Goal: Task Accomplishment & Management: Complete application form

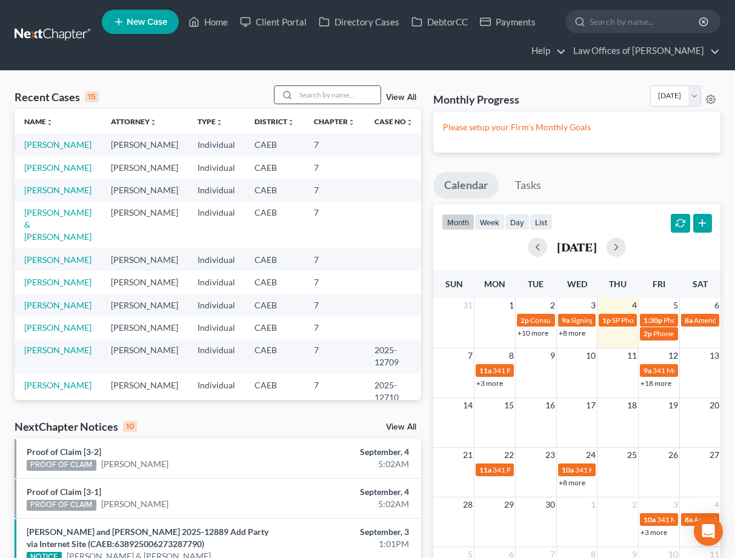
click at [339, 94] on input "search" at bounding box center [338, 95] width 85 height 18
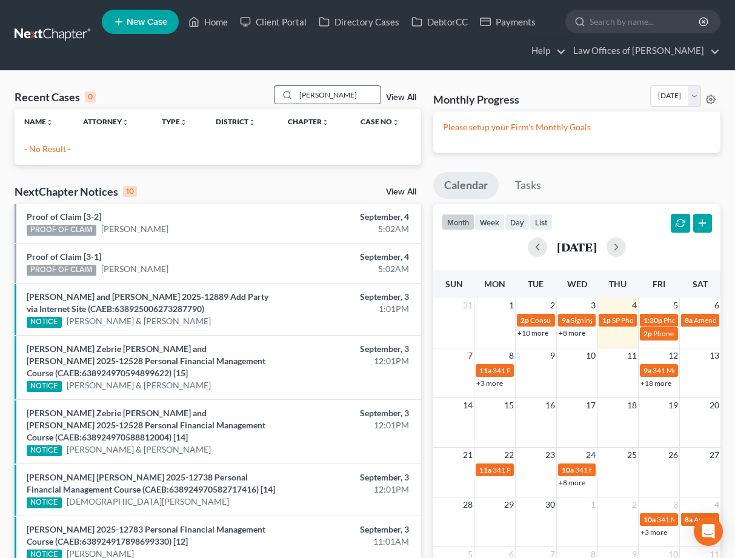
type input "[PERSON_NAME]"
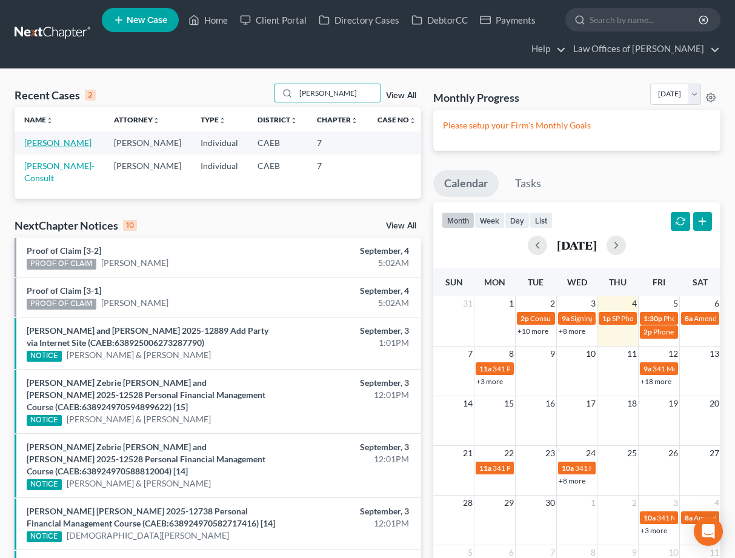
click at [73, 146] on td "[PERSON_NAME]" at bounding box center [60, 142] width 90 height 22
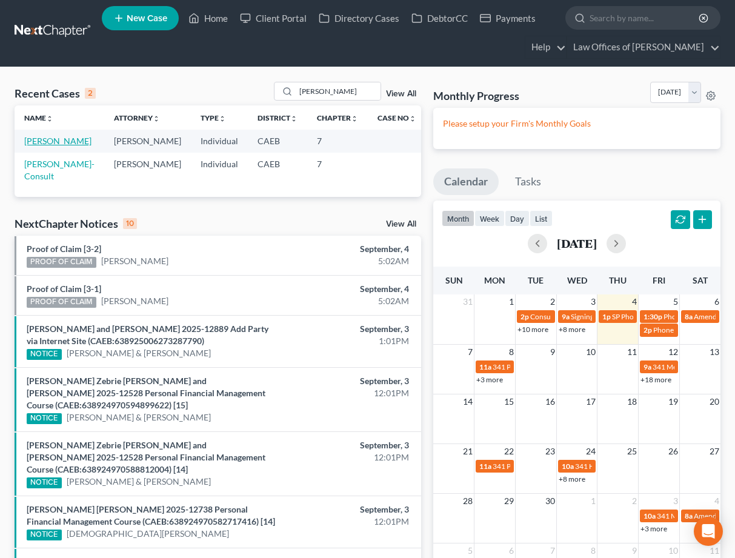
click at [67, 137] on link "[PERSON_NAME]" at bounding box center [57, 141] width 67 height 10
select select "0"
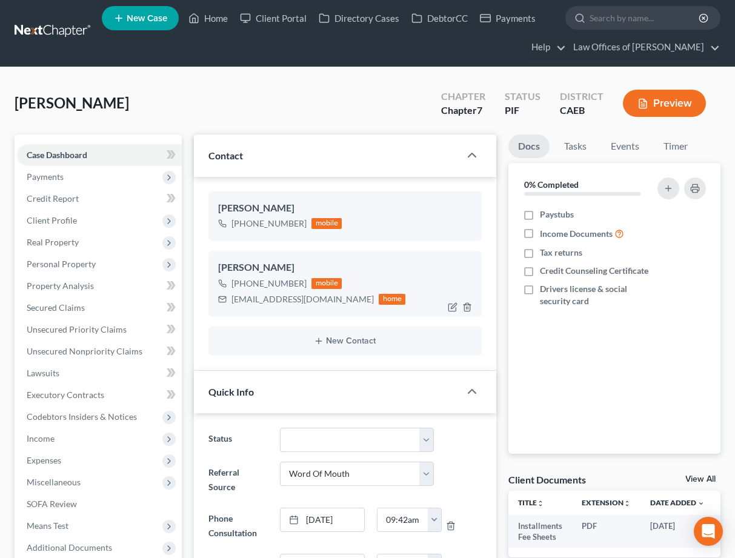
scroll to position [1021, 0]
drag, startPoint x: 230, startPoint y: 300, endPoint x: 335, endPoint y: 300, distance: 105.4
click at [335, 300] on div "[EMAIL_ADDRESS][DOMAIN_NAME] home" at bounding box center [311, 299] width 187 height 16
copy div "[EMAIL_ADDRESS][DOMAIN_NAME]"
click at [203, 17] on link "Home" at bounding box center [207, 18] width 51 height 22
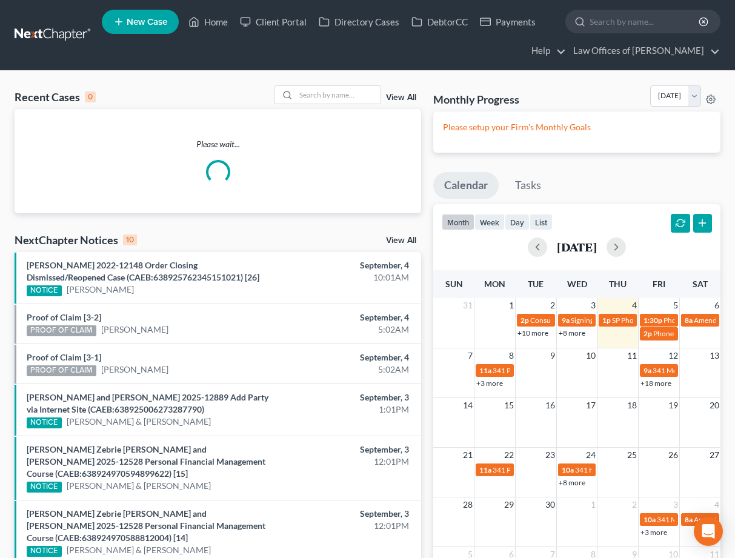
click at [337, 105] on div "Recent Cases 0 View All" at bounding box center [218, 97] width 406 height 24
click at [340, 90] on input "search" at bounding box center [338, 95] width 85 height 18
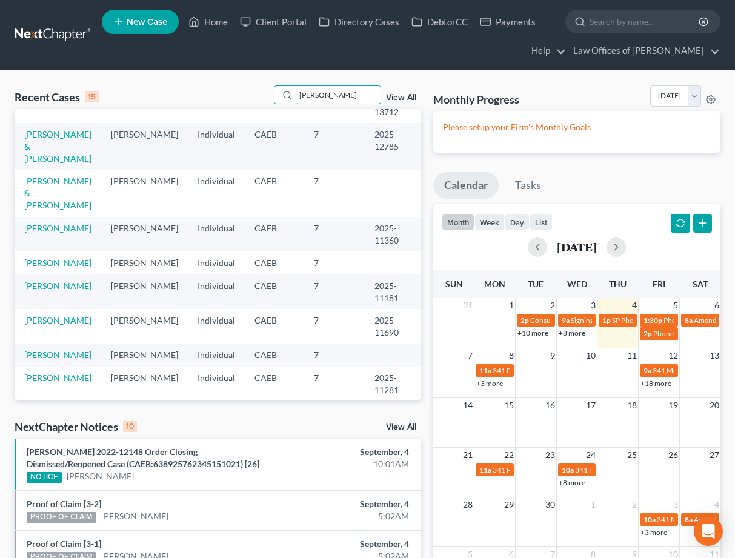
scroll to position [70, 0]
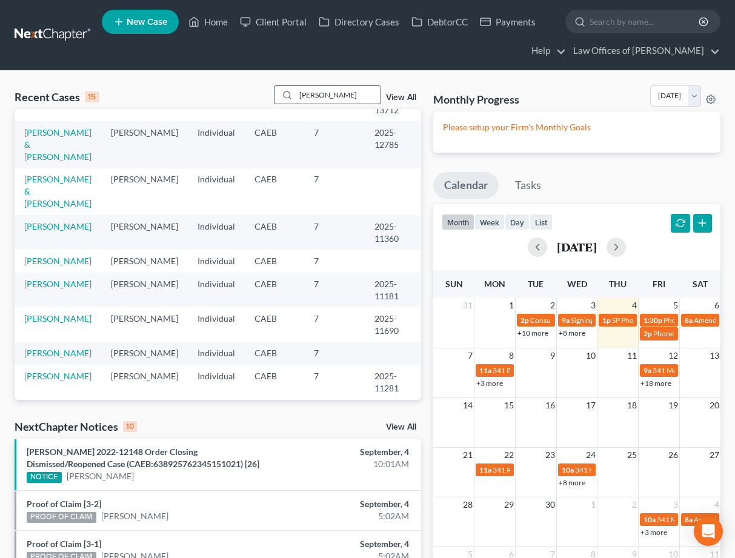
click at [344, 94] on input "[PERSON_NAME]" at bounding box center [338, 95] width 85 height 18
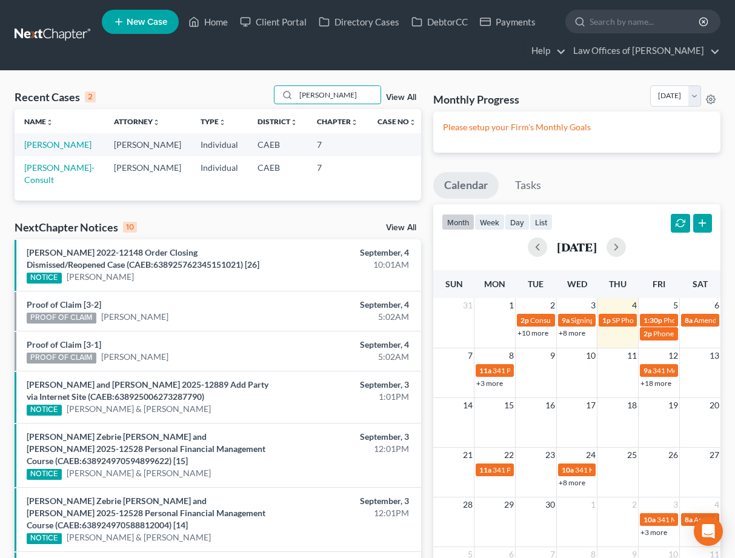
scroll to position [0, 0]
type input "[PERSON_NAME]"
click at [71, 147] on link "[PERSON_NAME]" at bounding box center [57, 144] width 67 height 10
select select "0"
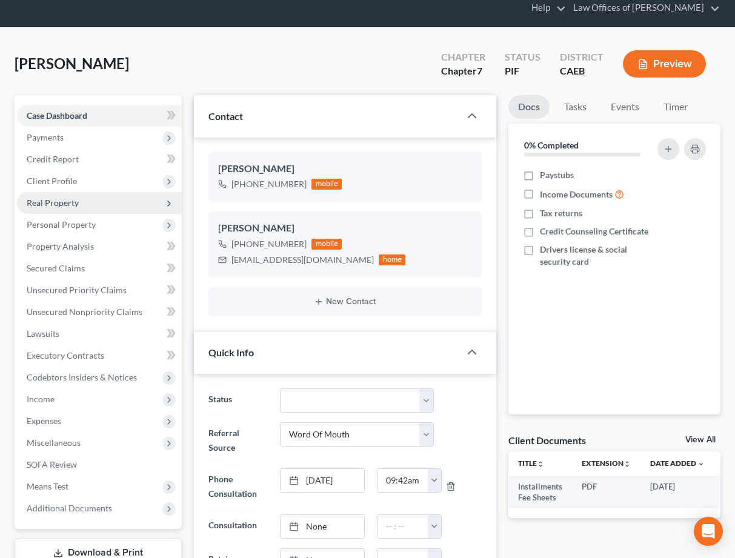
scroll to position [59, 0]
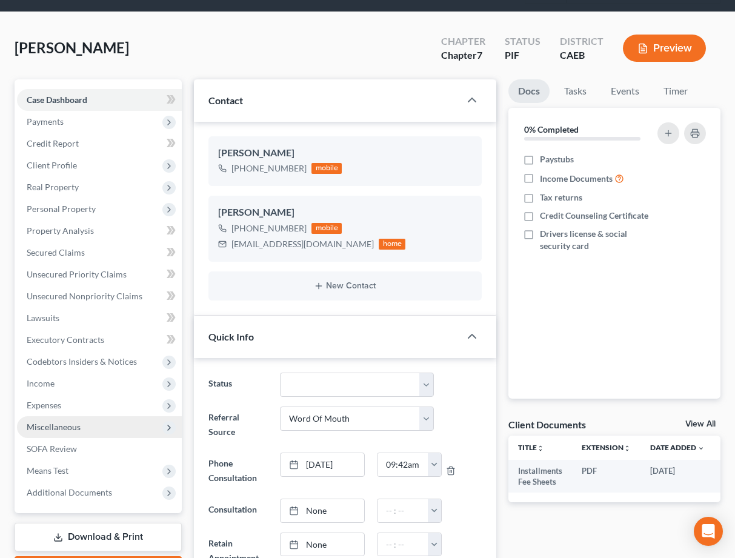
click at [67, 427] on span "Miscellaneous" at bounding box center [54, 427] width 54 height 10
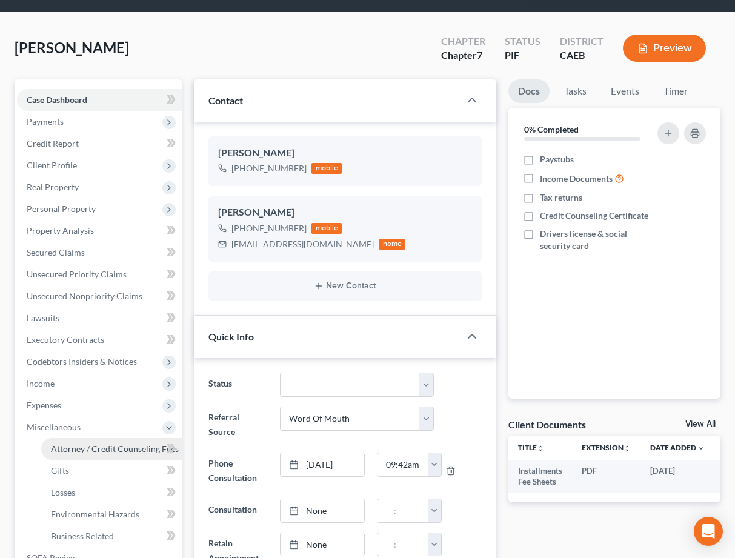
click at [86, 445] on span "Attorney / Credit Counseling Fees" at bounding box center [115, 448] width 128 height 10
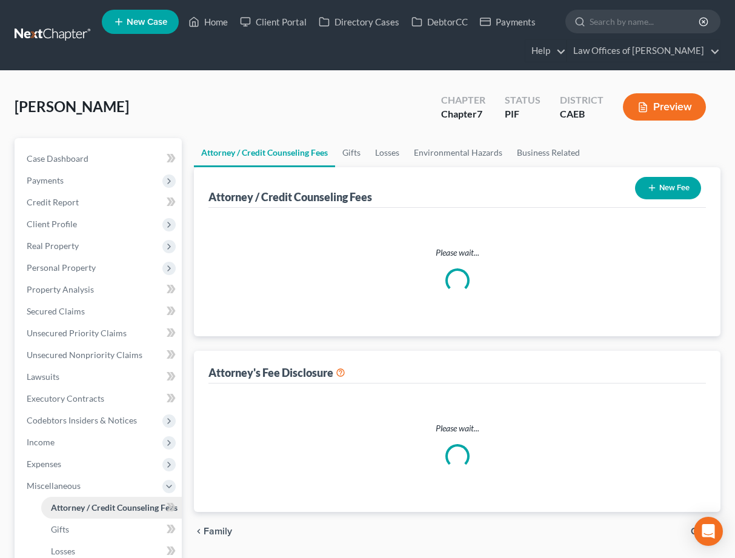
select select "0"
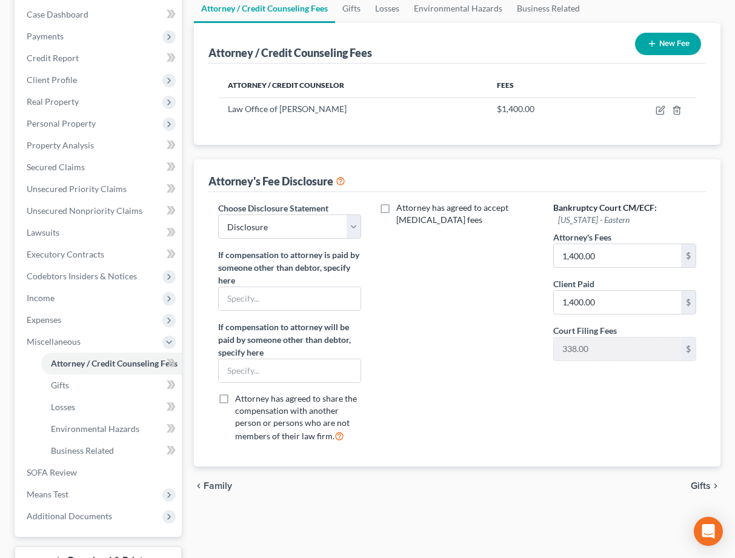
scroll to position [148, 0]
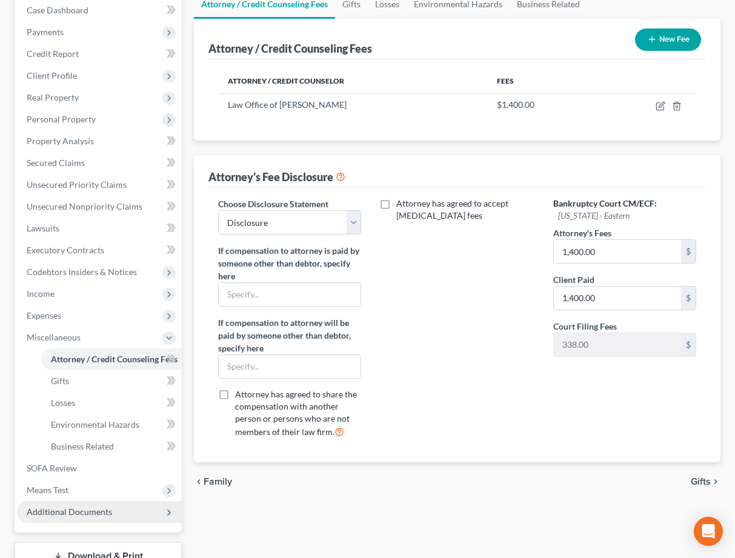
click at [108, 516] on span "Additional Documents" at bounding box center [69, 511] width 85 height 10
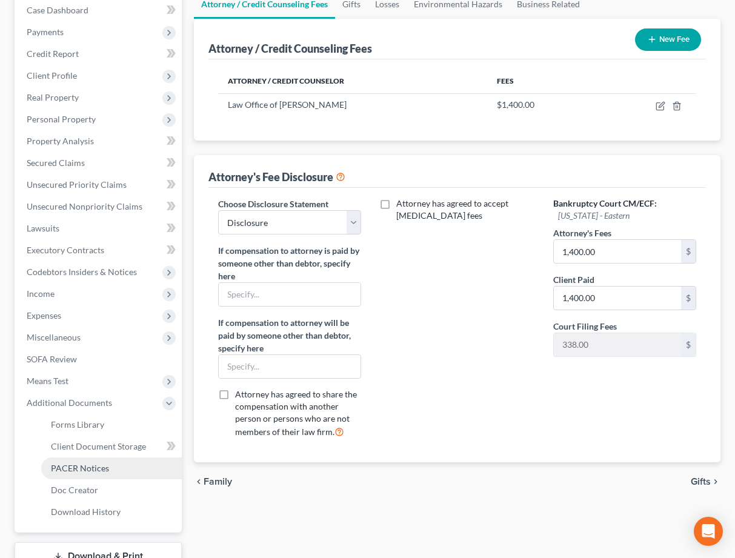
scroll to position [174, 0]
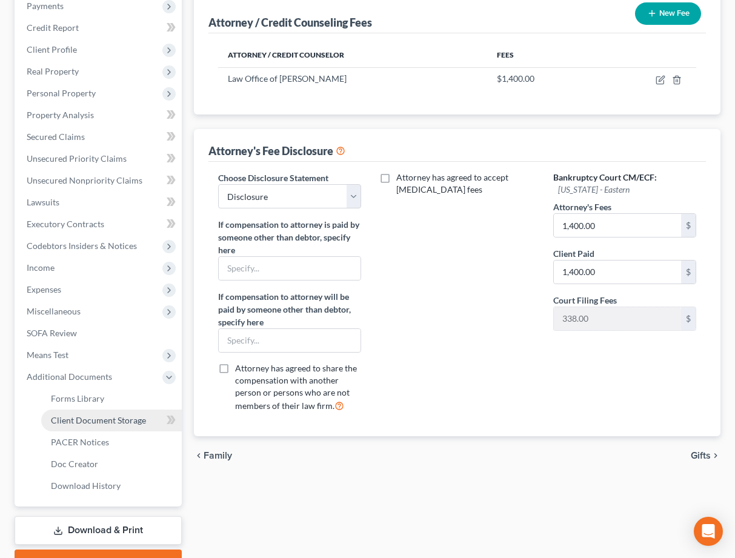
click at [107, 423] on span "Client Document Storage" at bounding box center [98, 420] width 95 height 10
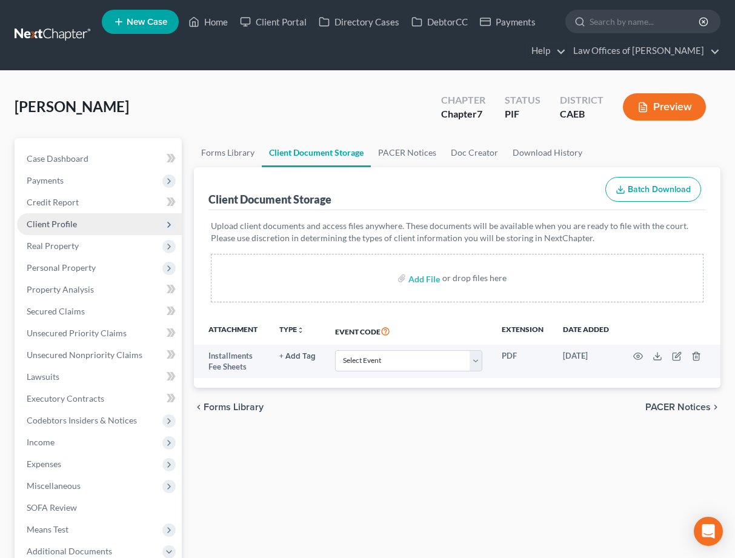
click at [78, 226] on span "Client Profile" at bounding box center [99, 224] width 165 height 22
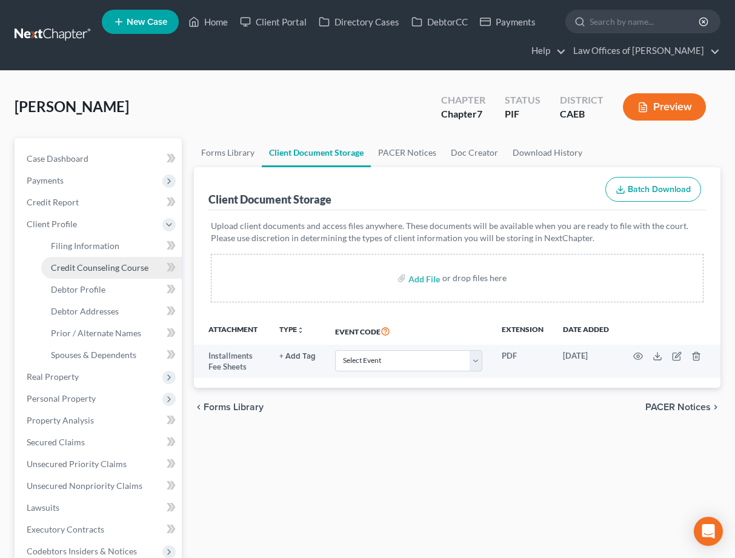
click at [110, 268] on span "Credit Counseling Course" at bounding box center [100, 267] width 98 height 10
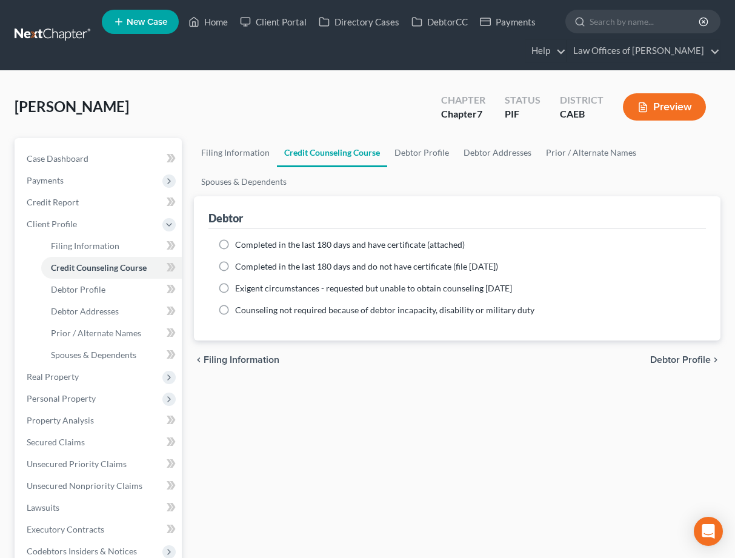
click at [235, 245] on label "Completed in the last 180 days and have certificate (attached)" at bounding box center [350, 245] width 230 height 12
click at [240, 245] on input "Completed in the last 180 days and have certificate (attached)" at bounding box center [244, 243] width 8 height 8
radio input "true"
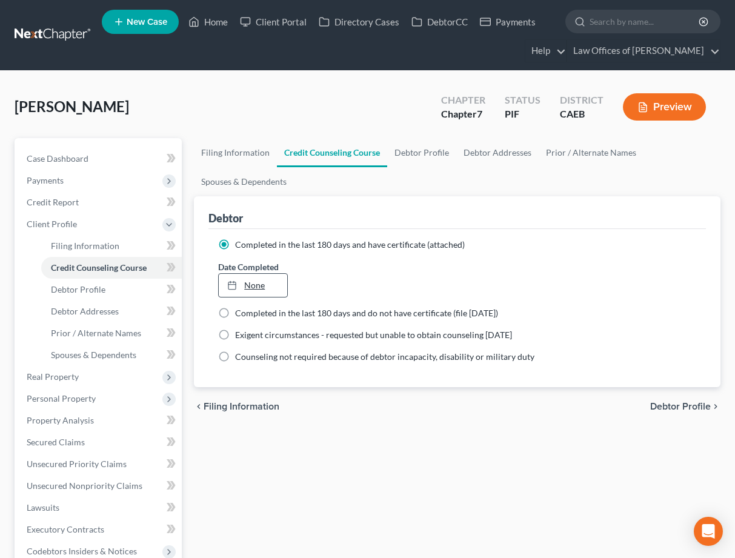
click at [264, 282] on link "None" at bounding box center [253, 285] width 68 height 23
type input "[DATE]"
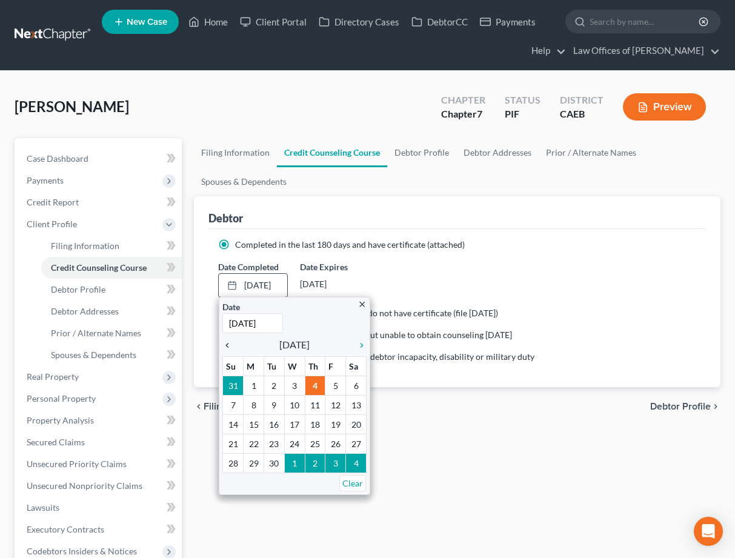
click at [228, 346] on icon "chevron_left" at bounding box center [230, 345] width 16 height 10
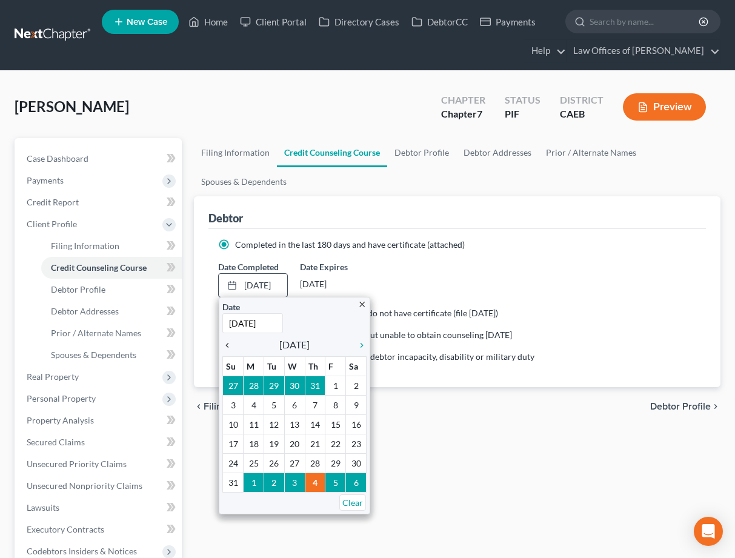
click at [228, 346] on icon "chevron_left" at bounding box center [230, 345] width 16 height 10
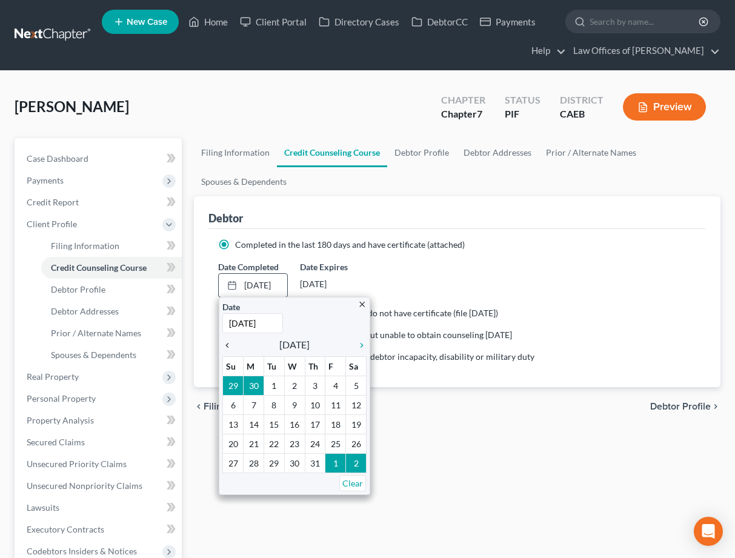
click at [228, 346] on icon "chevron_left" at bounding box center [230, 345] width 16 height 10
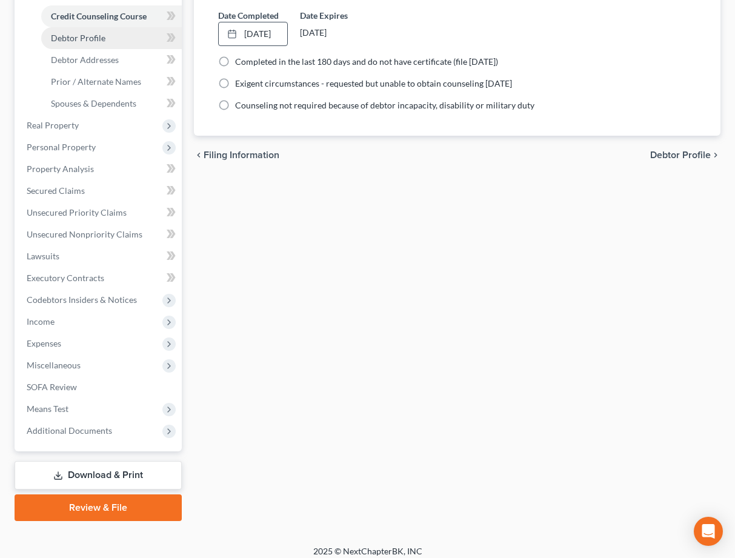
scroll to position [260, 0]
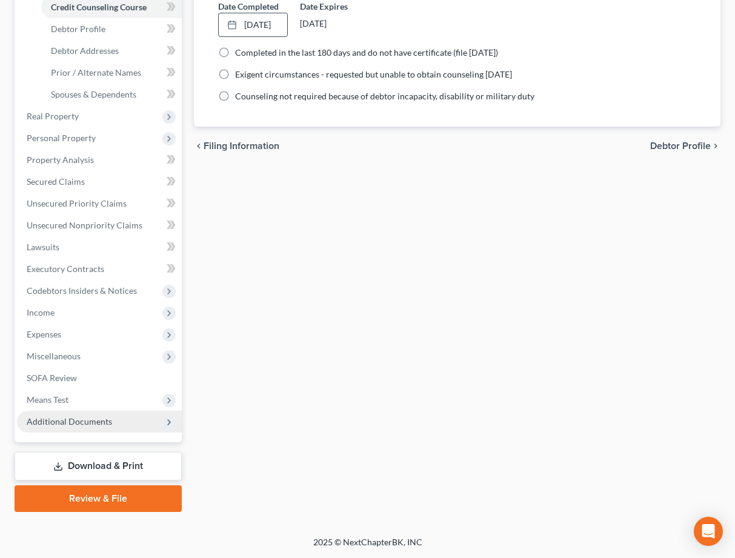
click at [71, 415] on span "Additional Documents" at bounding box center [99, 422] width 165 height 22
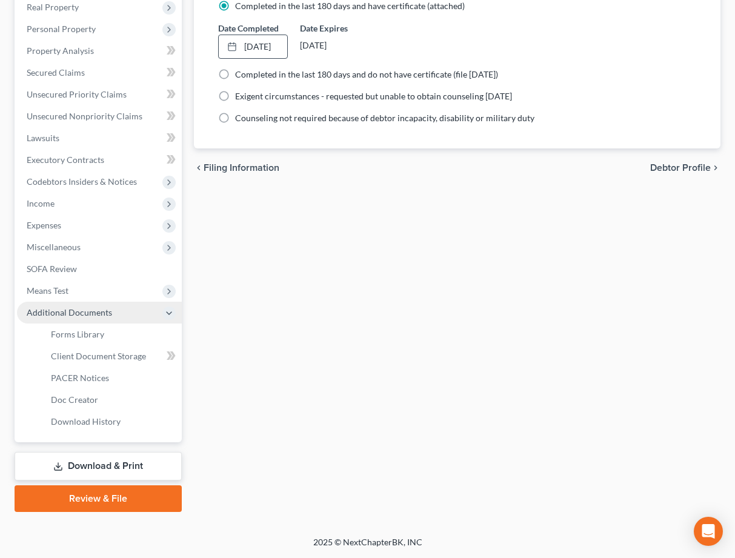
scroll to position [239, 0]
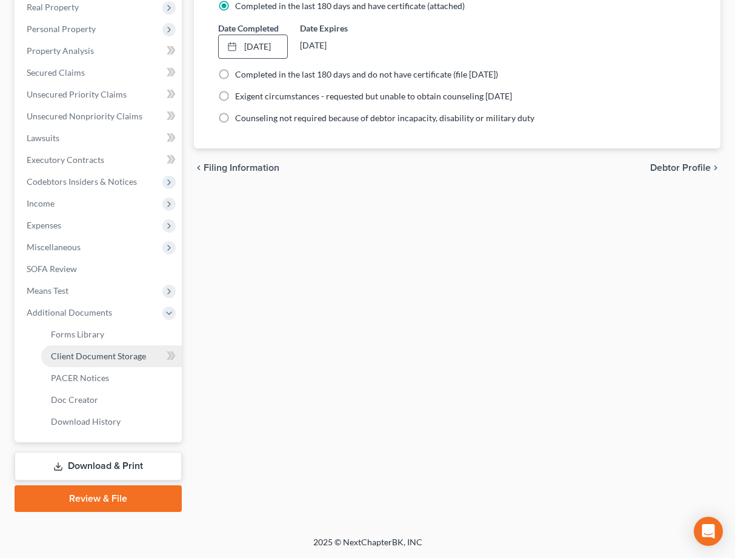
click at [113, 351] on span "Client Document Storage" at bounding box center [98, 356] width 95 height 10
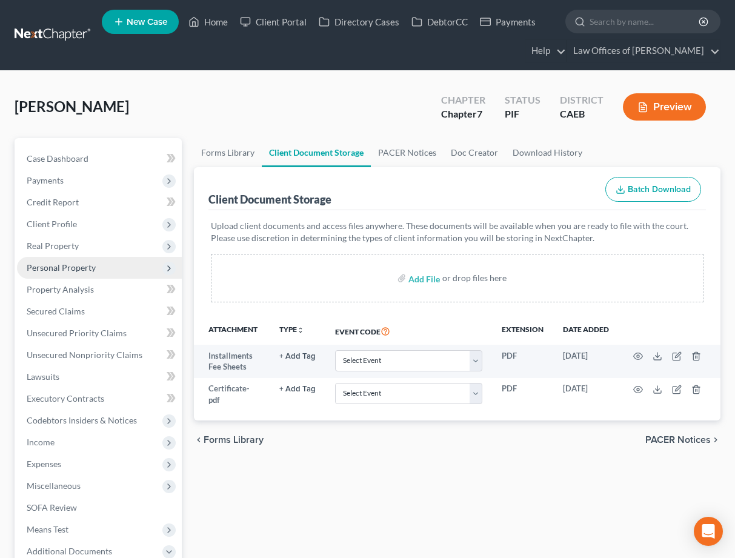
click at [70, 271] on span "Personal Property" at bounding box center [61, 267] width 69 height 10
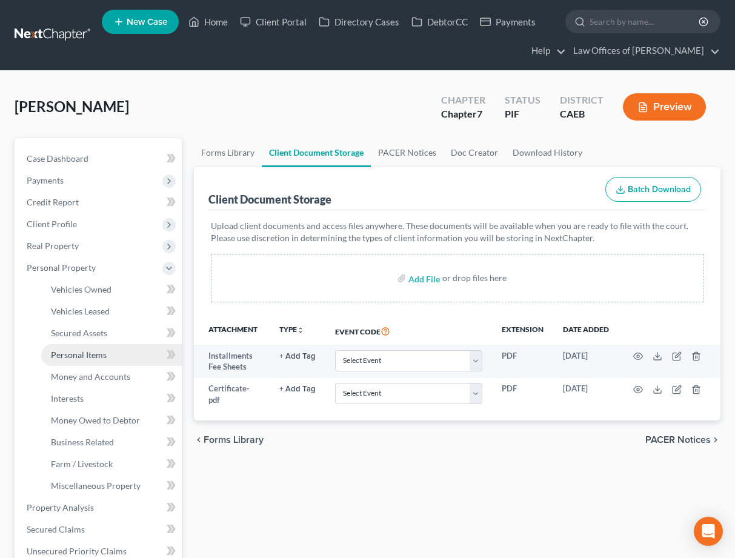
click at [84, 352] on span "Personal Items" at bounding box center [79, 354] width 56 height 10
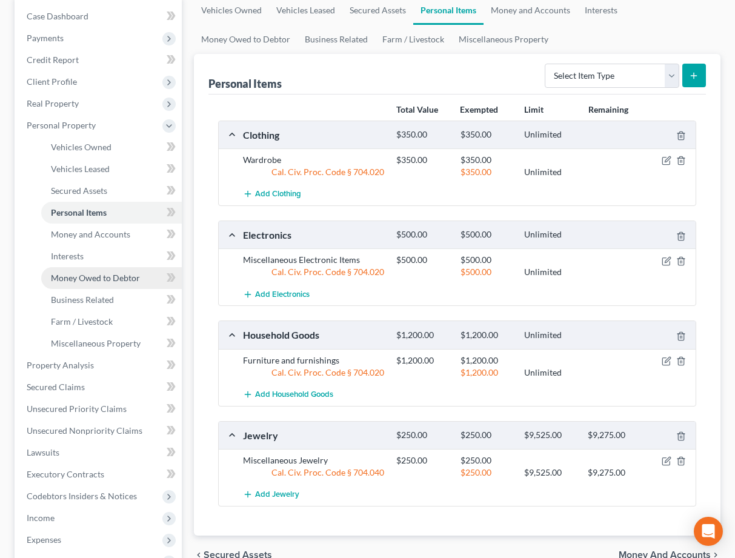
scroll to position [143, 0]
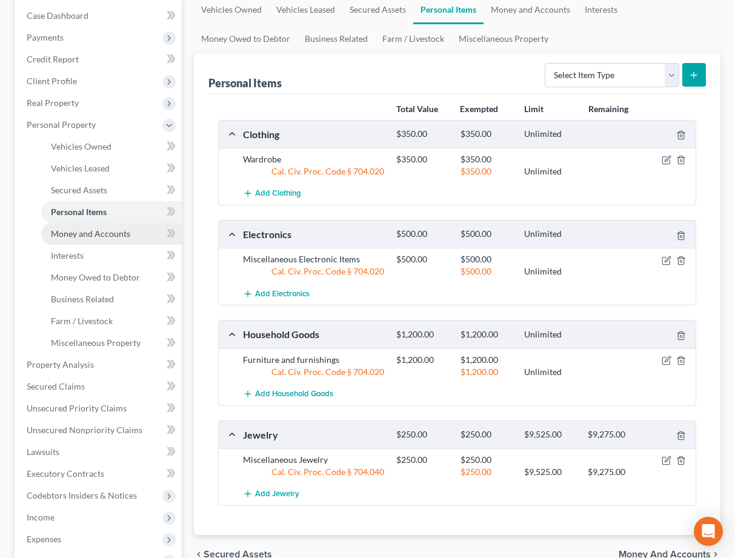
click at [99, 231] on span "Money and Accounts" at bounding box center [90, 233] width 79 height 10
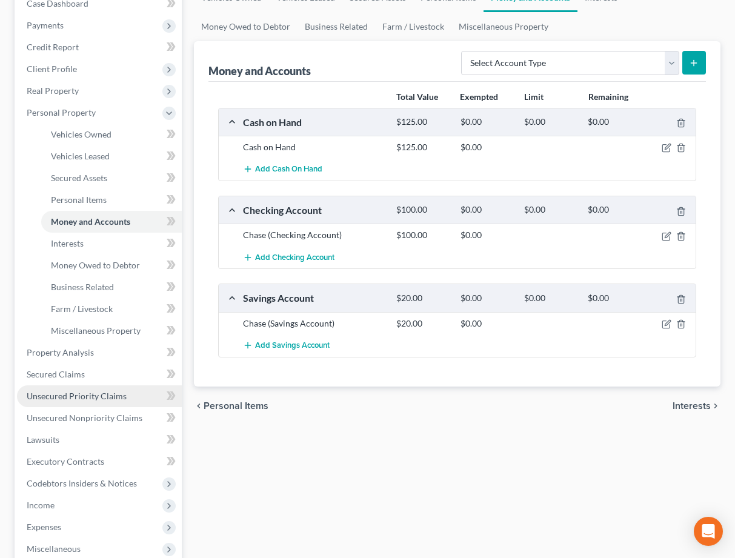
scroll to position [167, 0]
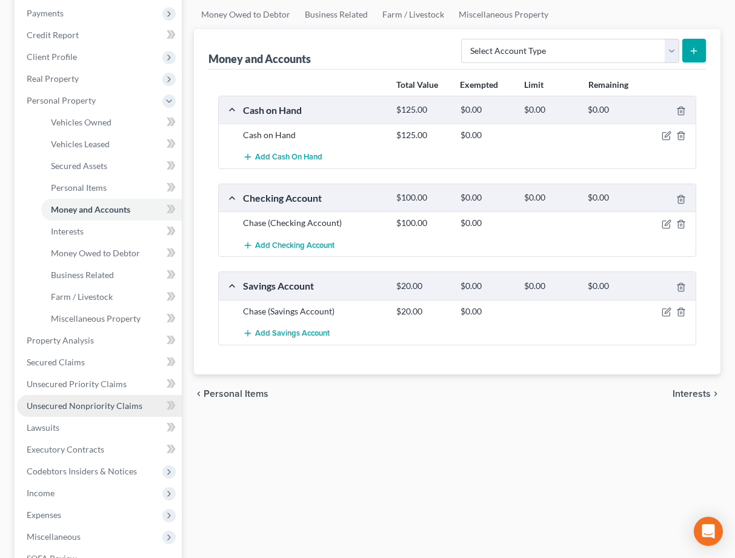
click at [109, 405] on span "Unsecured Nonpriority Claims" at bounding box center [85, 405] width 116 height 10
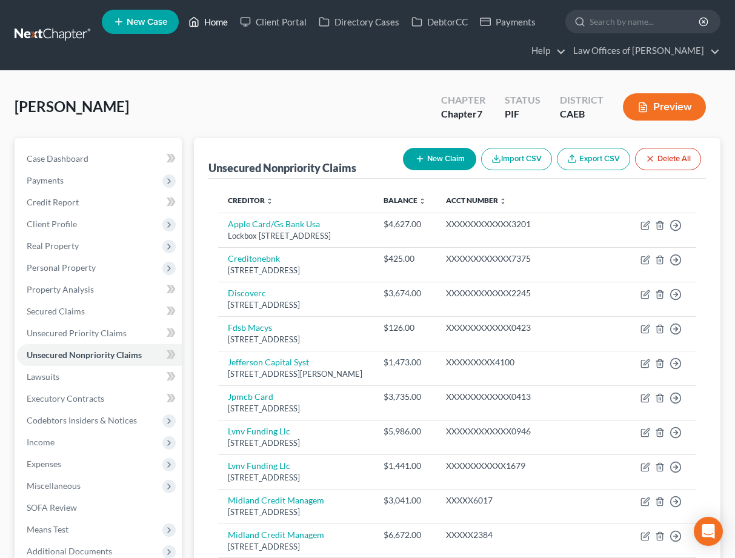
click at [216, 22] on link "Home" at bounding box center [207, 22] width 51 height 22
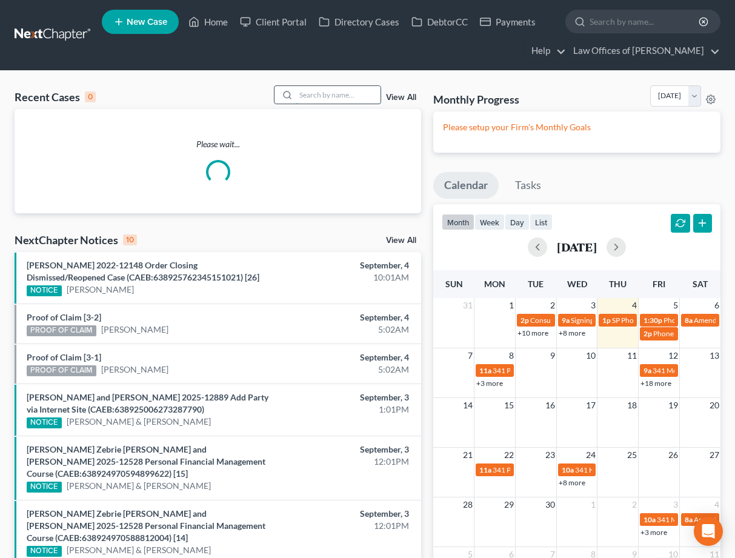
click at [340, 96] on input "search" at bounding box center [338, 95] width 85 height 18
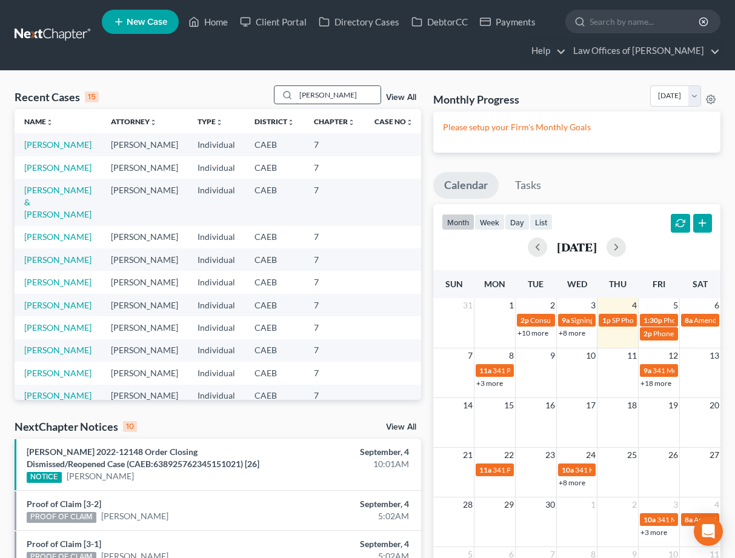
type input "[PERSON_NAME]"
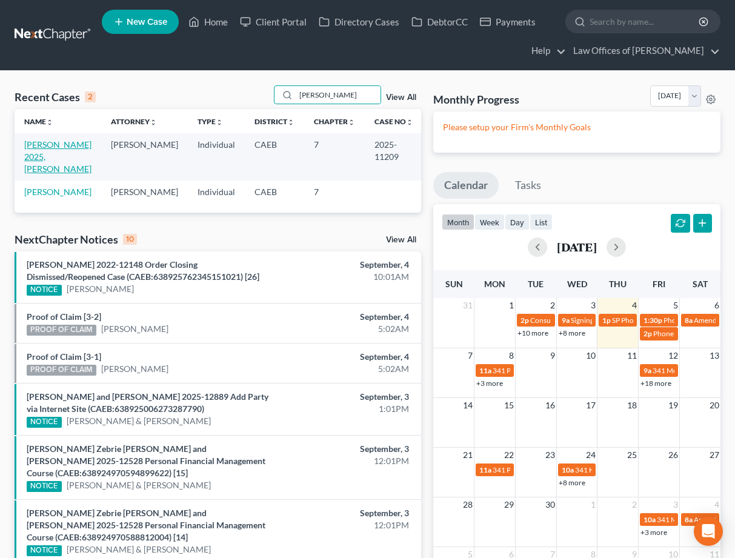
click at [52, 149] on link "[PERSON_NAME] 2025, [PERSON_NAME]" at bounding box center [57, 156] width 67 height 35
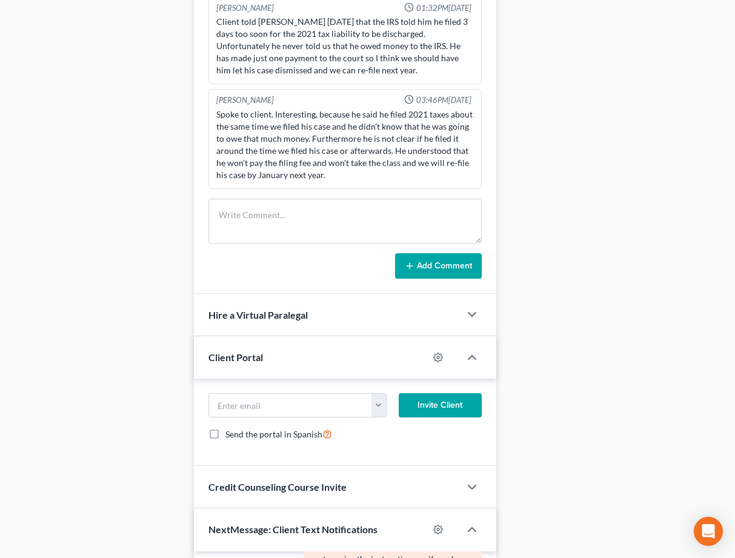
scroll to position [868, 0]
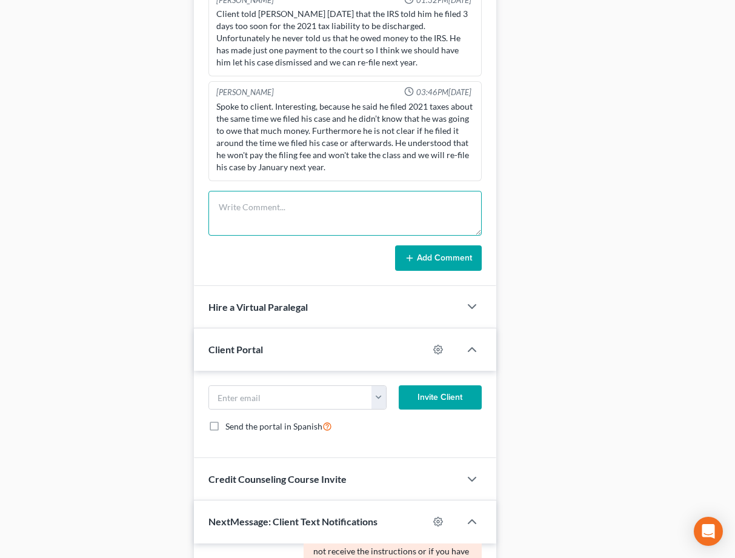
click at [256, 191] on textarea at bounding box center [344, 213] width 273 height 45
type textarea "P"
type textarea "Opened 2 credit cards & would like to include his car when we re-file."
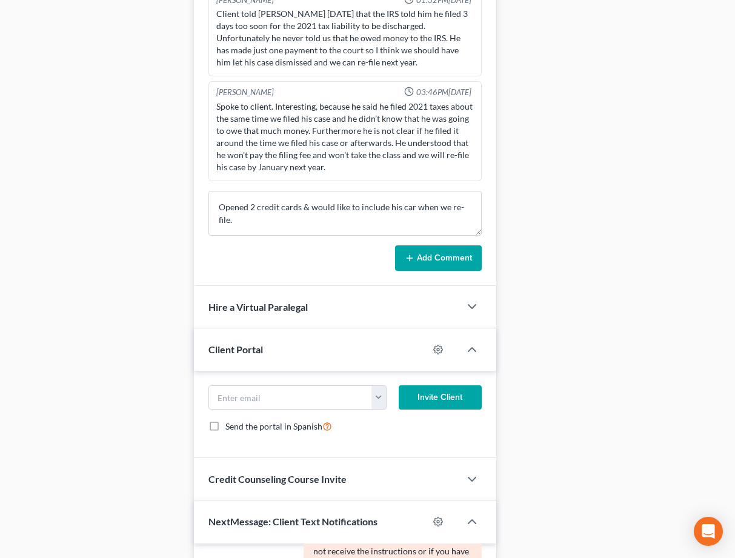
click at [440, 245] on button "Add Comment" at bounding box center [438, 257] width 87 height 25
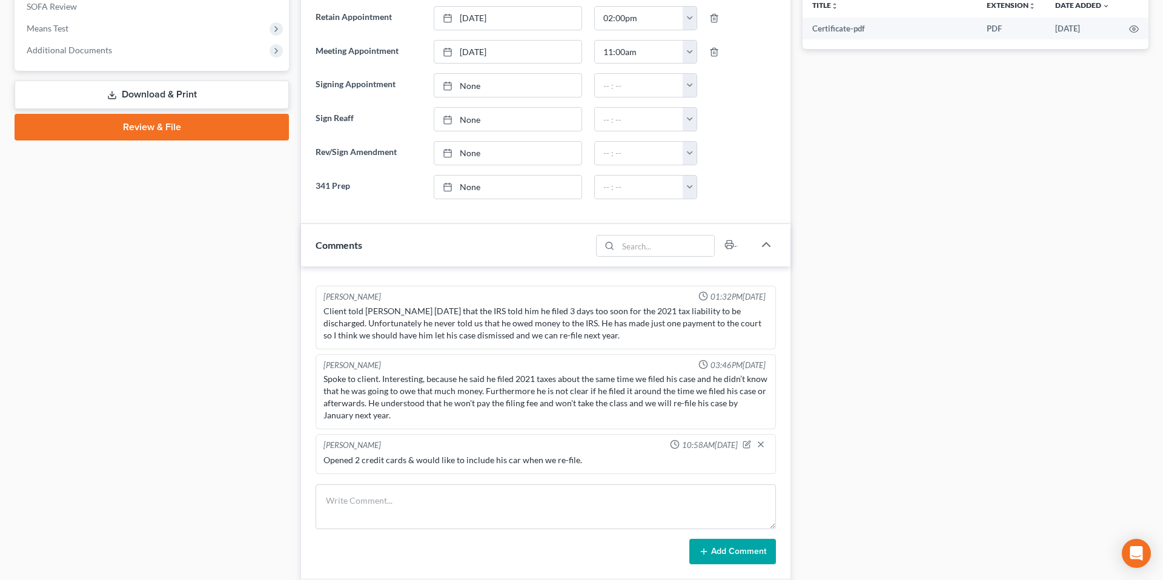
scroll to position [0, 0]
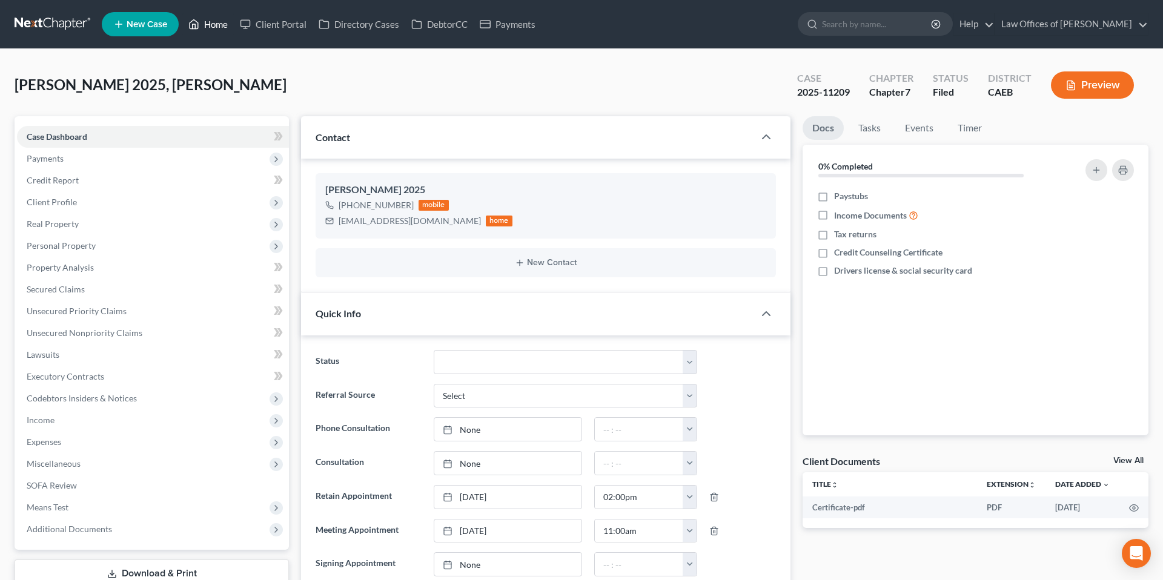
click at [220, 26] on link "Home" at bounding box center [207, 24] width 51 height 22
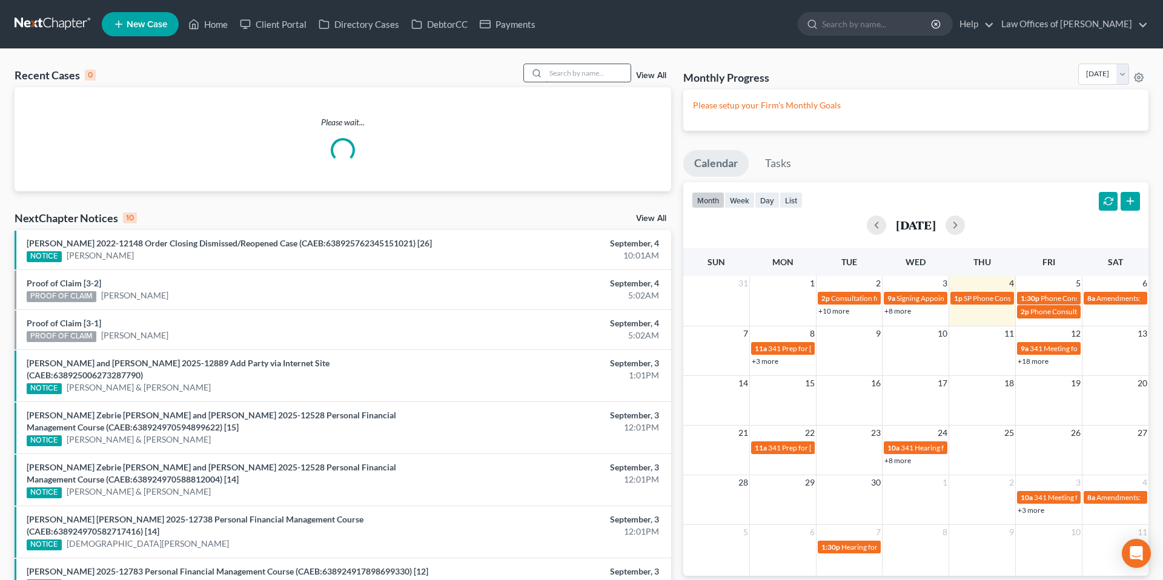
click at [600, 76] on input "search" at bounding box center [588, 73] width 85 height 18
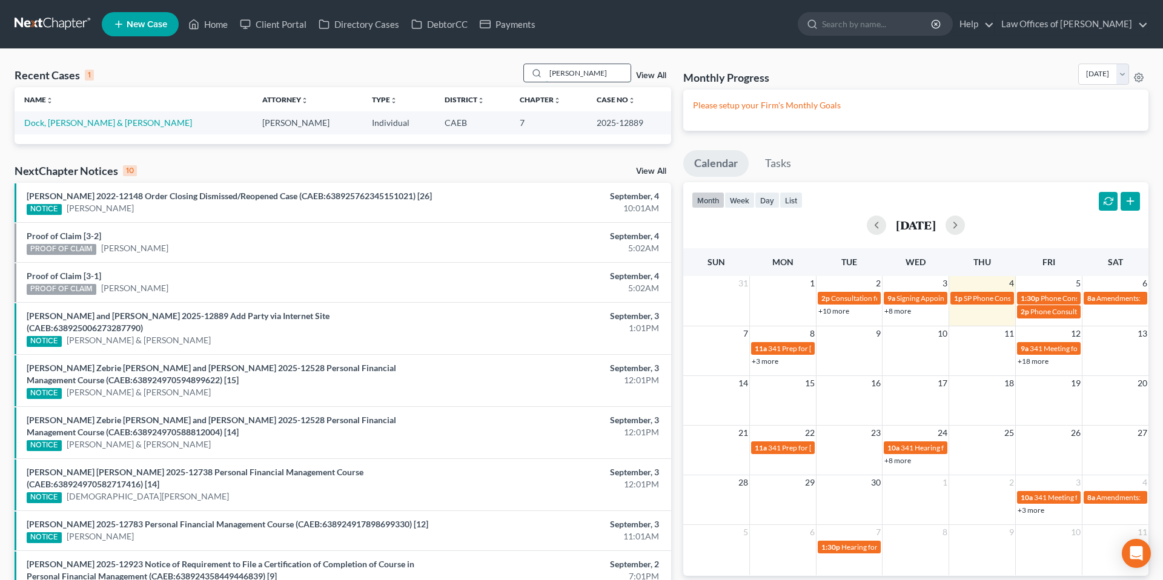
type input "[PERSON_NAME]"
click at [117, 121] on link "Dock, [PERSON_NAME] & [PERSON_NAME]" at bounding box center [108, 122] width 168 height 10
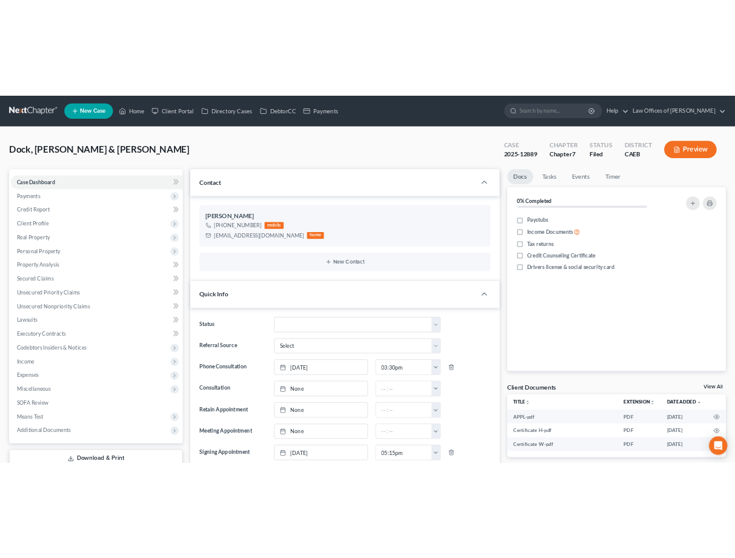
scroll to position [4080, 0]
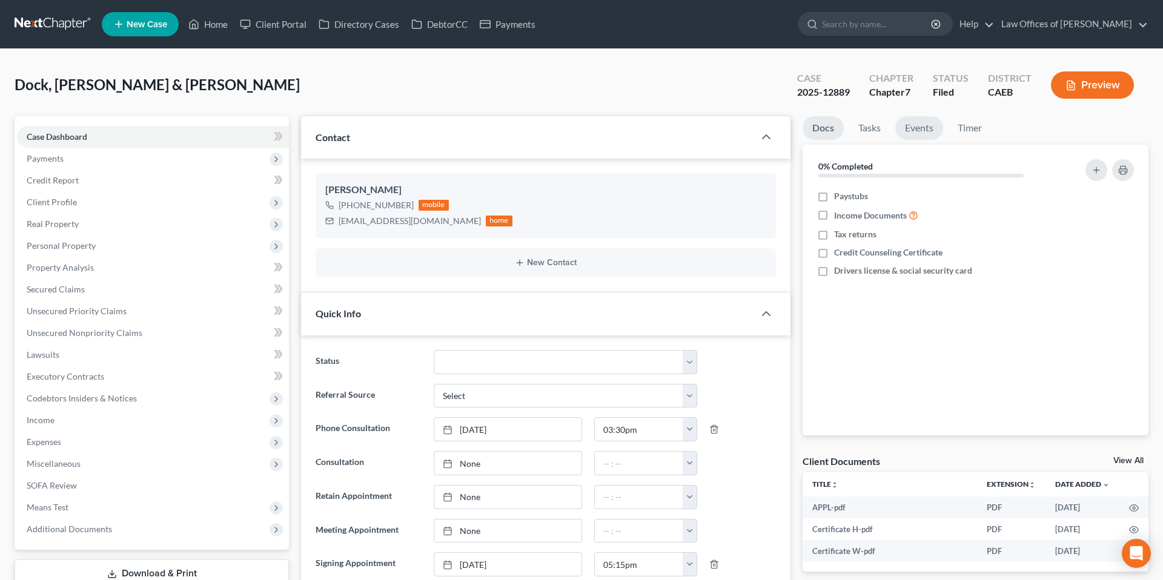
click at [734, 134] on link "Events" at bounding box center [919, 128] width 48 height 24
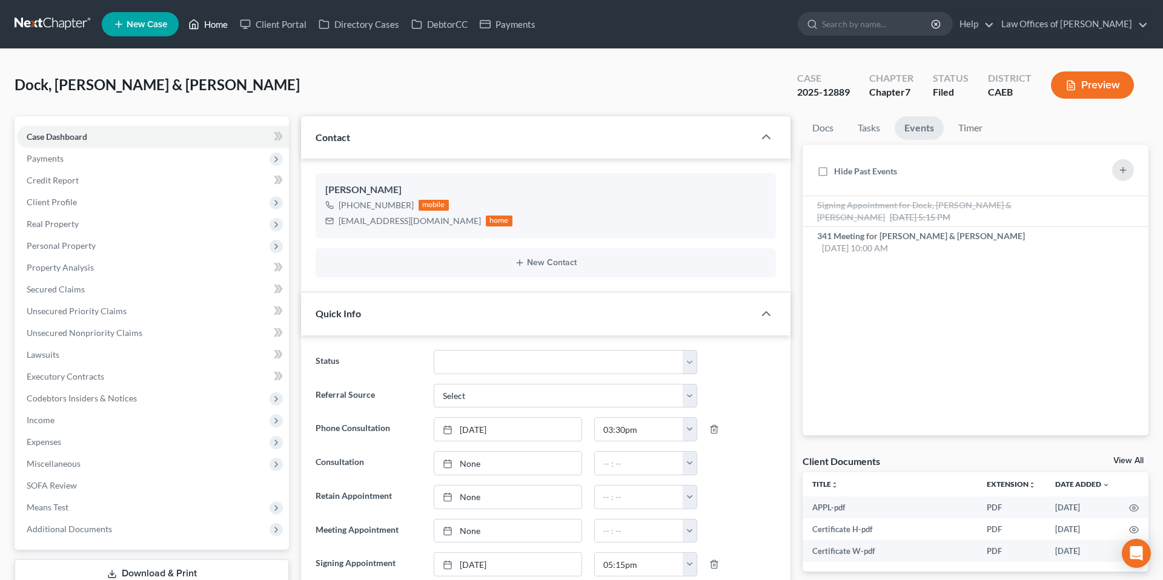
click at [212, 25] on link "Home" at bounding box center [207, 24] width 51 height 22
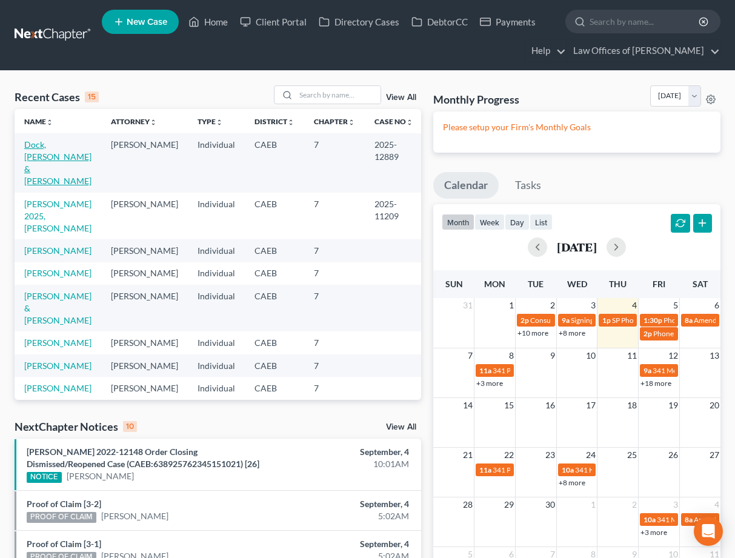
click at [57, 149] on link "Dock, [PERSON_NAME] & [PERSON_NAME]" at bounding box center [57, 162] width 67 height 47
select select "5"
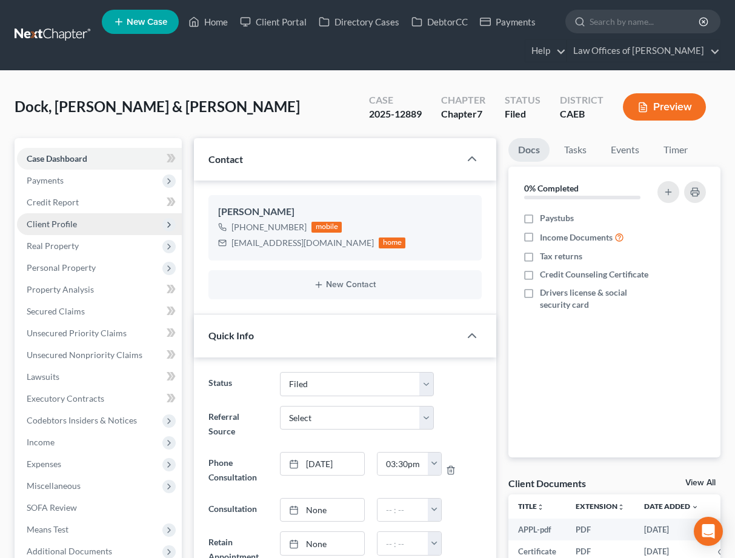
scroll to position [698, 0]
click at [57, 214] on span "Client Profile" at bounding box center [99, 224] width 165 height 22
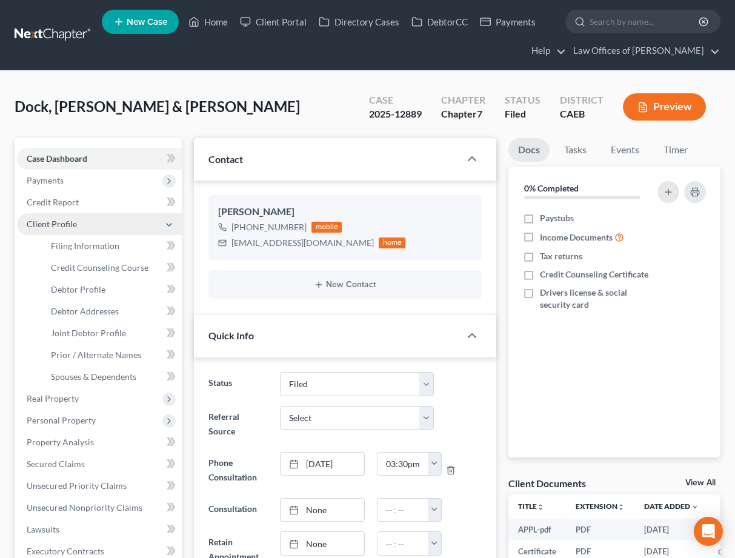
scroll to position [4564, 0]
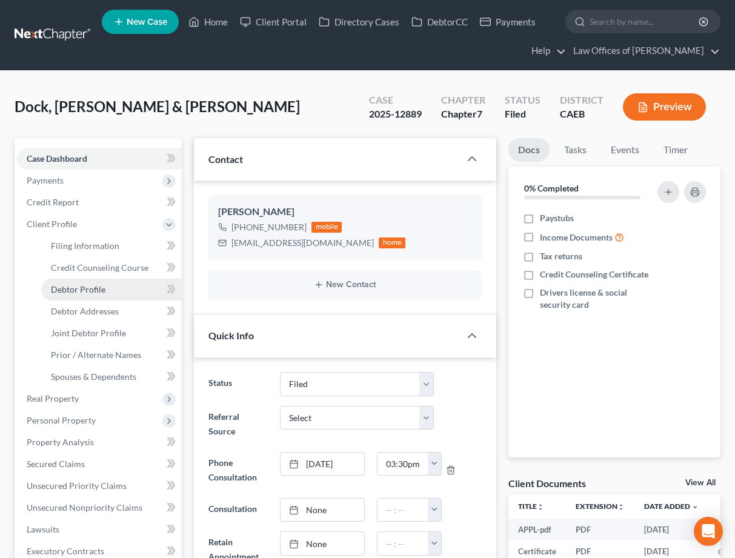
drag, startPoint x: 90, startPoint y: 291, endPoint x: 133, endPoint y: 290, distance: 43.0
click at [90, 291] on span "Debtor Profile" at bounding box center [78, 289] width 55 height 10
select select "1"
select select "3"
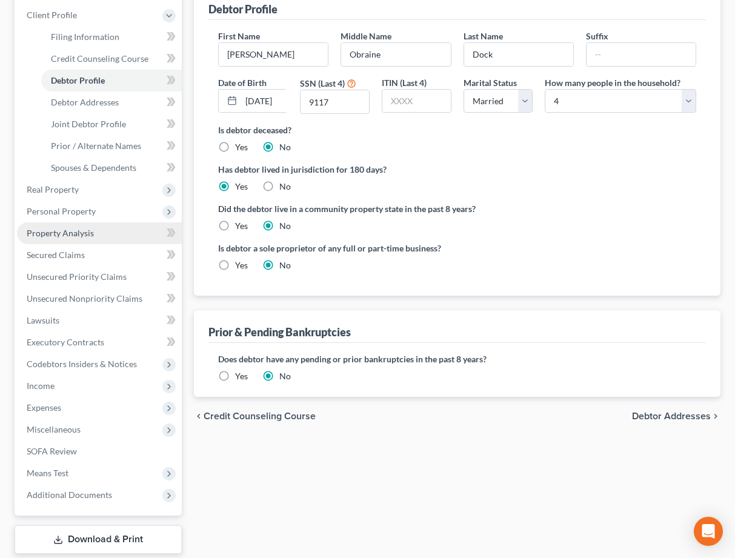
scroll to position [210, 0]
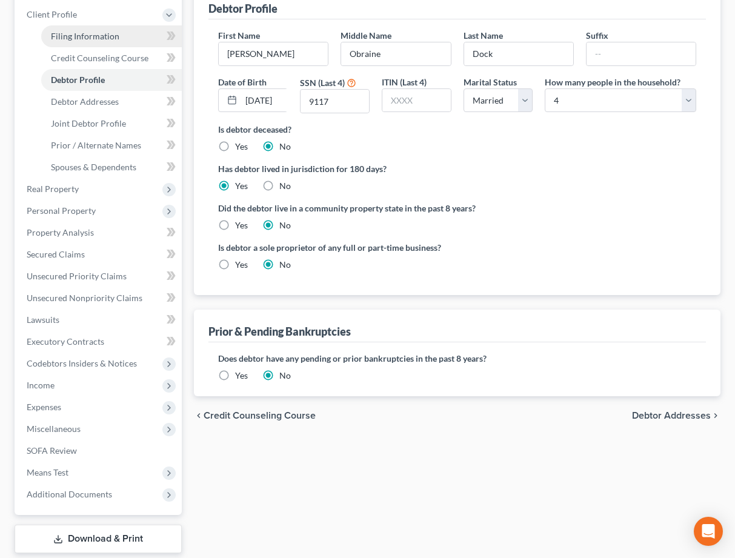
click at [95, 38] on span "Filing Information" at bounding box center [85, 36] width 68 height 10
select select "1"
select select "0"
select select "4"
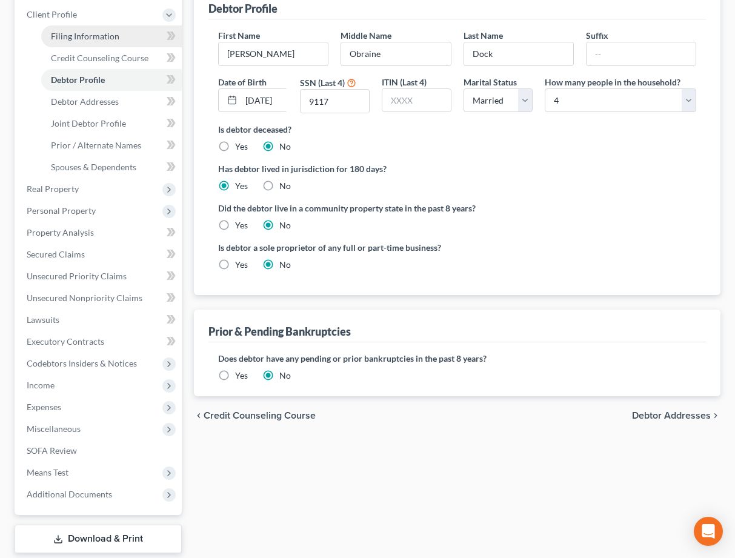
select select "1"
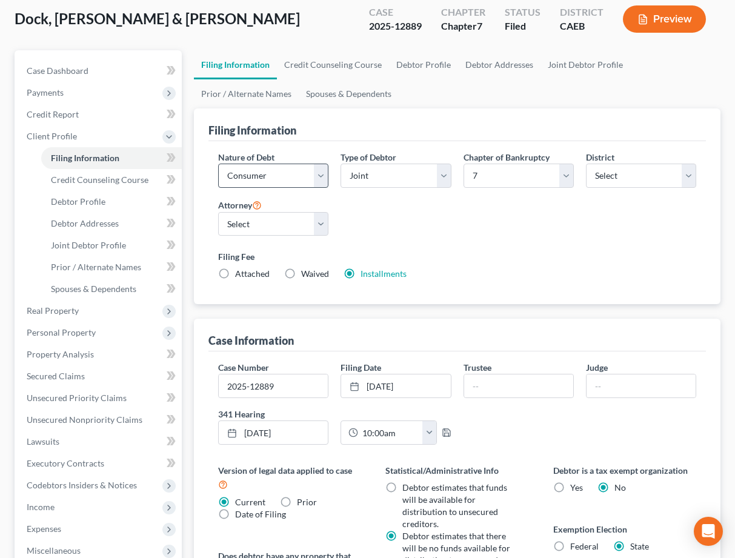
scroll to position [87, 0]
